Goal: Check status: Check status

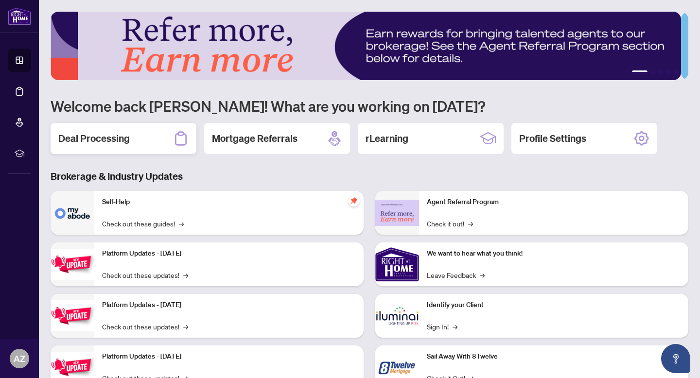
click at [158, 139] on div "Deal Processing" at bounding box center [124, 138] width 146 height 31
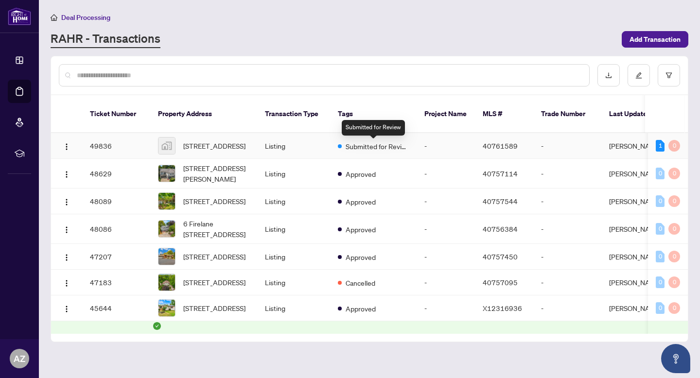
click at [365, 145] on span "Submitted for Review" at bounding box center [377, 146] width 63 height 11
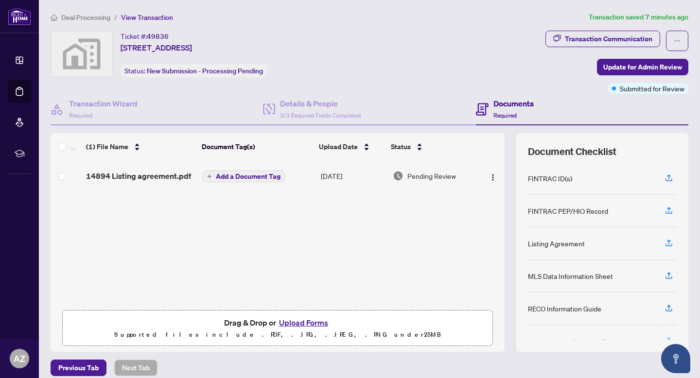
click at [107, 15] on span "Deal Processing" at bounding box center [85, 17] width 49 height 9
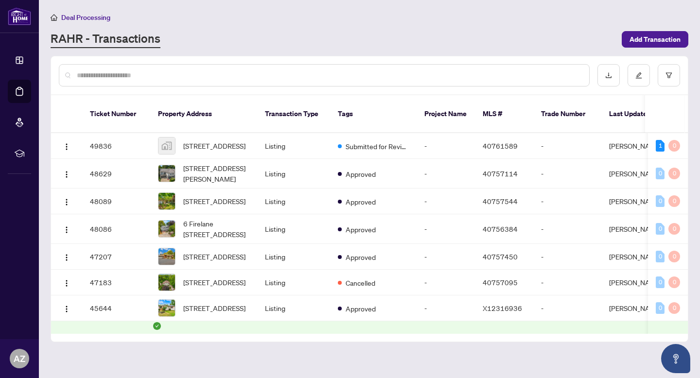
click at [179, 68] on div at bounding box center [324, 75] width 531 height 22
click at [174, 74] on input "text" at bounding box center [329, 75] width 505 height 11
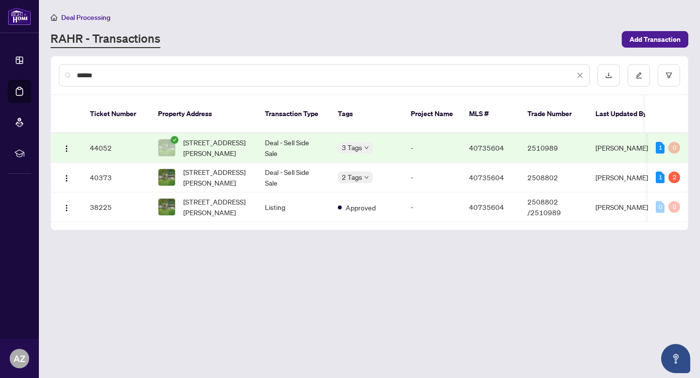
type input "******"
click at [276, 146] on td "Deal - Sell Side Sale" at bounding box center [293, 148] width 73 height 30
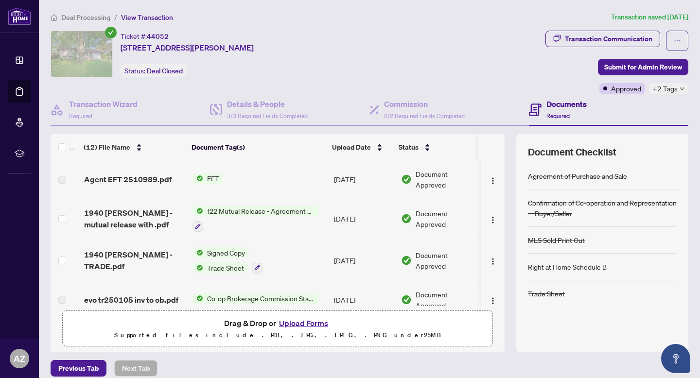
click at [163, 175] on span "Agent EFT 2510989.pdf" at bounding box center [127, 180] width 87 height 12
click at [128, 179] on span "Agent EFT 2510989.pdf" at bounding box center [127, 180] width 87 height 12
click at [451, 178] on span "Document Approved" at bounding box center [446, 179] width 61 height 21
click at [487, 178] on button "button" at bounding box center [493, 180] width 16 height 16
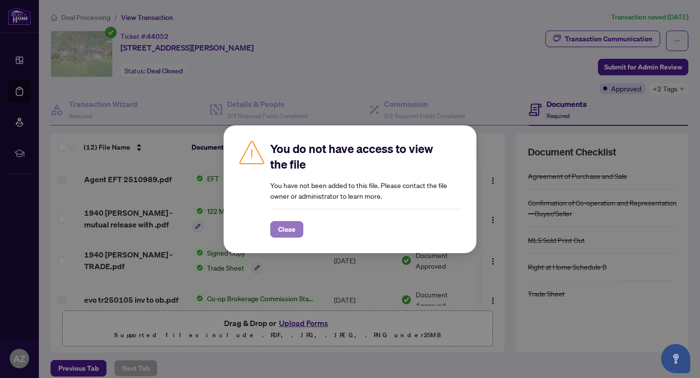
click at [297, 231] on button "Close" at bounding box center [286, 229] width 33 height 17
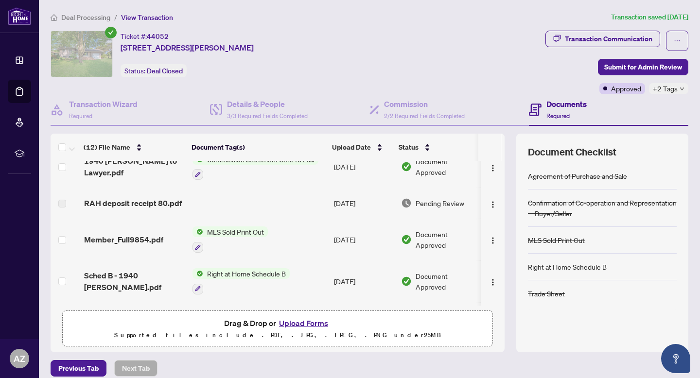
scroll to position [169, 0]
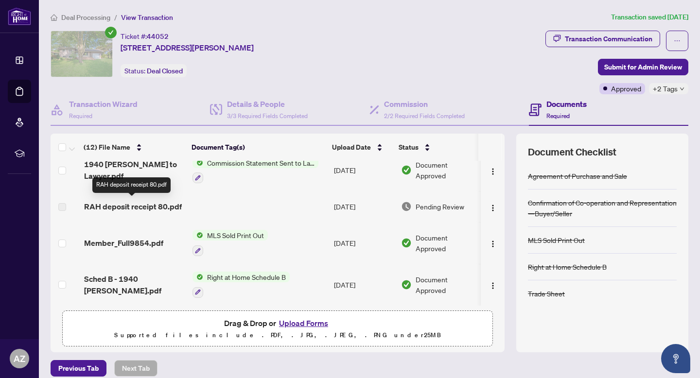
click at [170, 204] on span "RAH deposit receipt 80.pdf" at bounding box center [133, 207] width 98 height 12
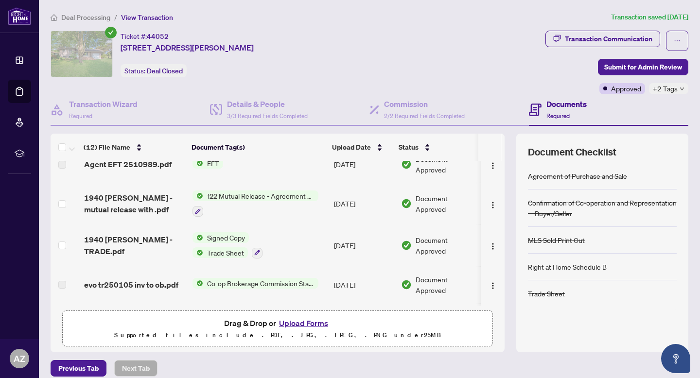
scroll to position [0, 0]
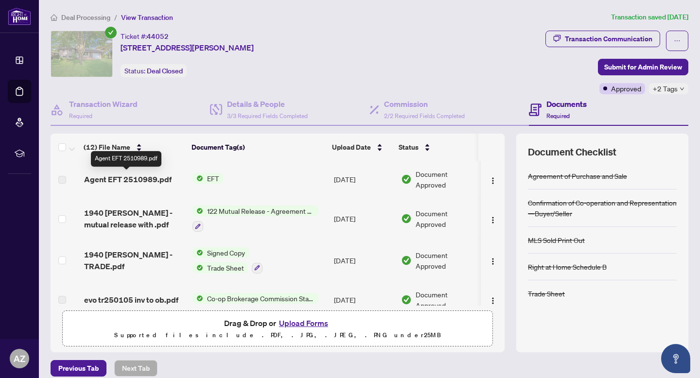
click at [155, 176] on span "Agent EFT 2510989.pdf" at bounding box center [127, 180] width 87 height 12
click at [196, 178] on img at bounding box center [197, 178] width 11 height 11
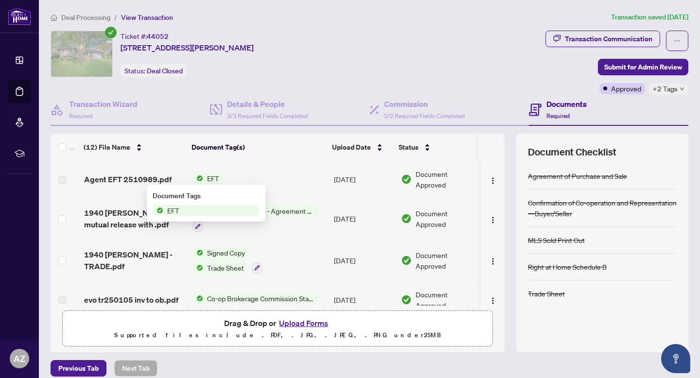
click at [386, 176] on td "[DATE]" at bounding box center [363, 179] width 67 height 37
click at [368, 177] on td "[DATE]" at bounding box center [363, 179] width 67 height 37
click at [93, 19] on span "Deal Processing" at bounding box center [85, 17] width 49 height 9
